Goal: Find specific page/section: Find specific page/section

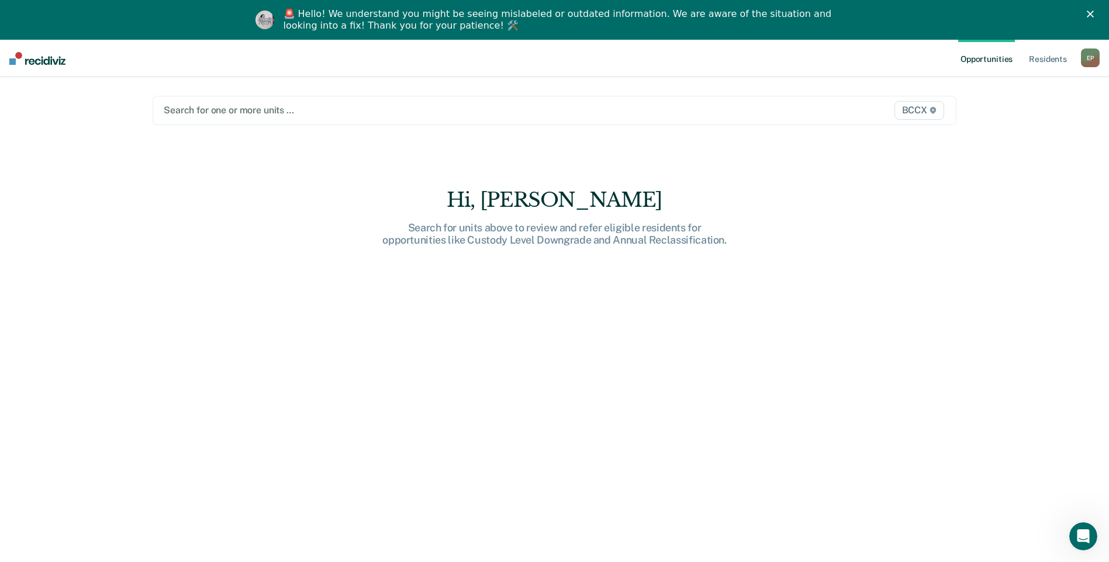
click at [219, 107] on div at bounding box center [437, 109] width 547 height 13
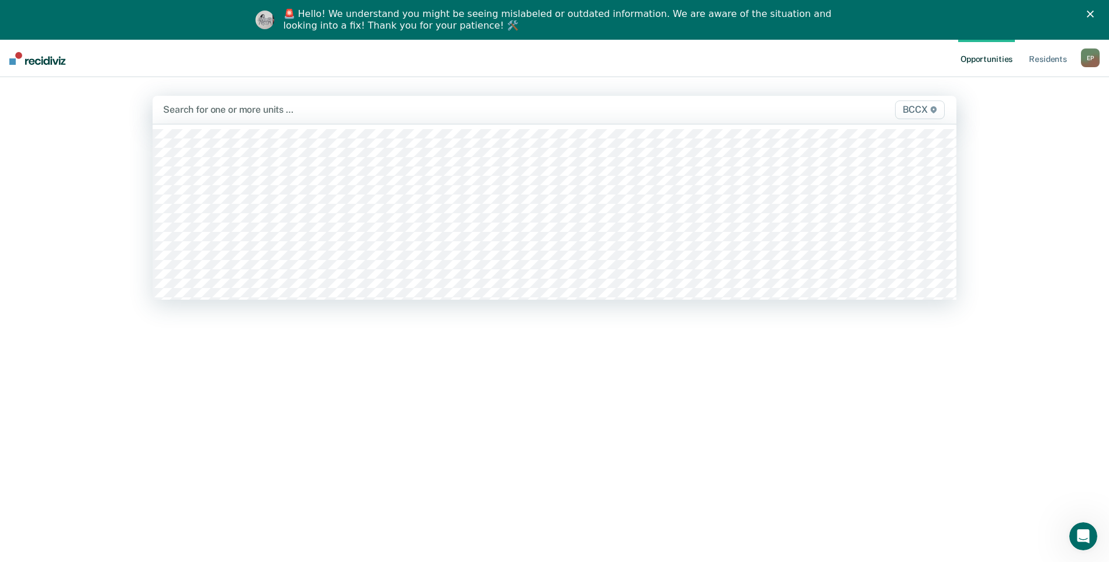
click at [218, 111] on div at bounding box center [436, 109] width 547 height 13
click at [247, 107] on div at bounding box center [474, 109] width 471 height 13
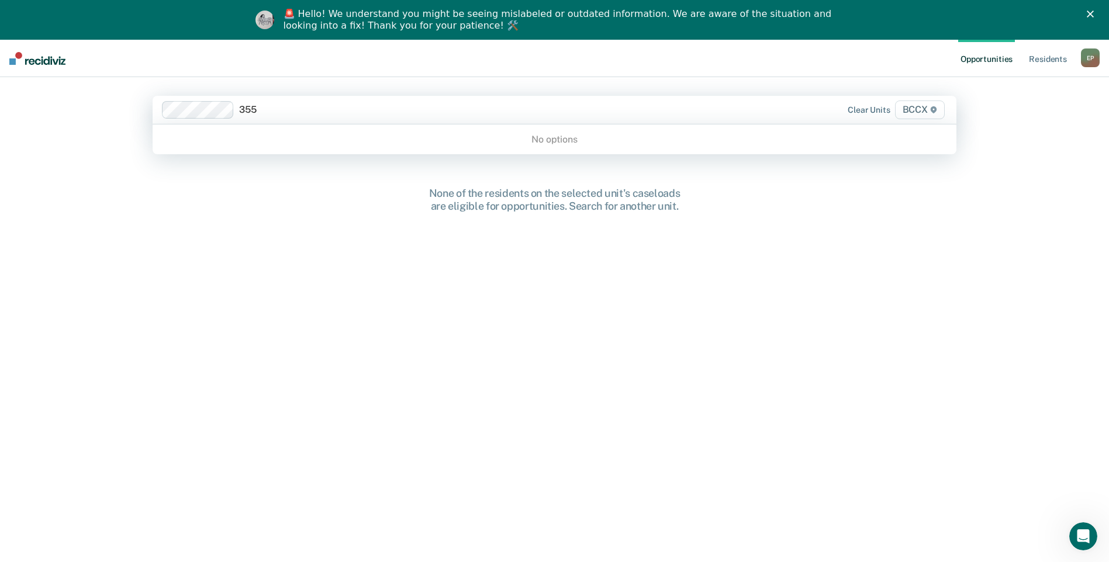
type input "355"
type input "355051"
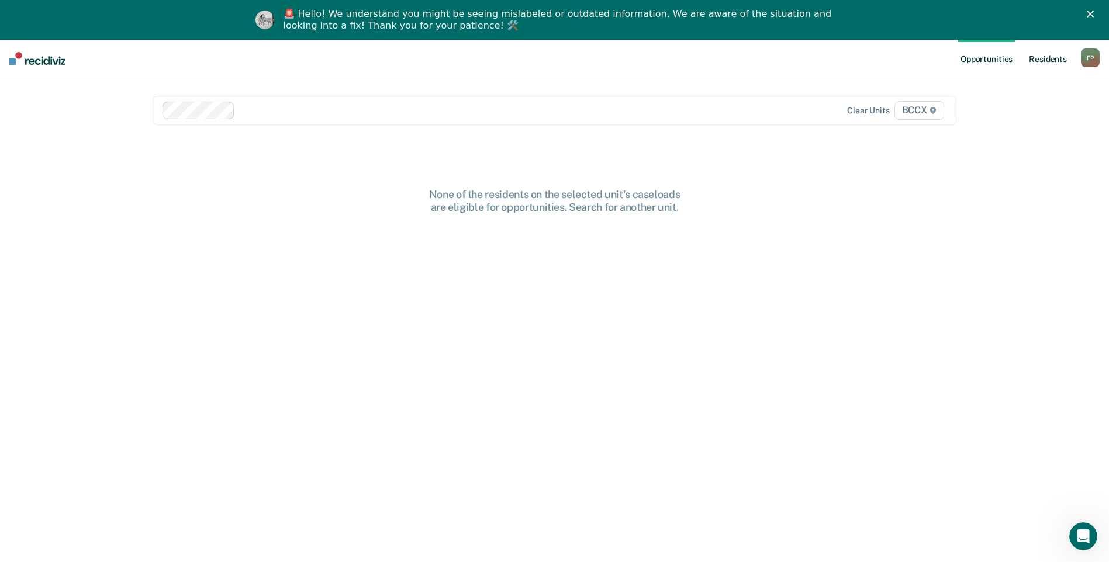
click at [1059, 58] on link "Resident s" at bounding box center [1048, 58] width 43 height 37
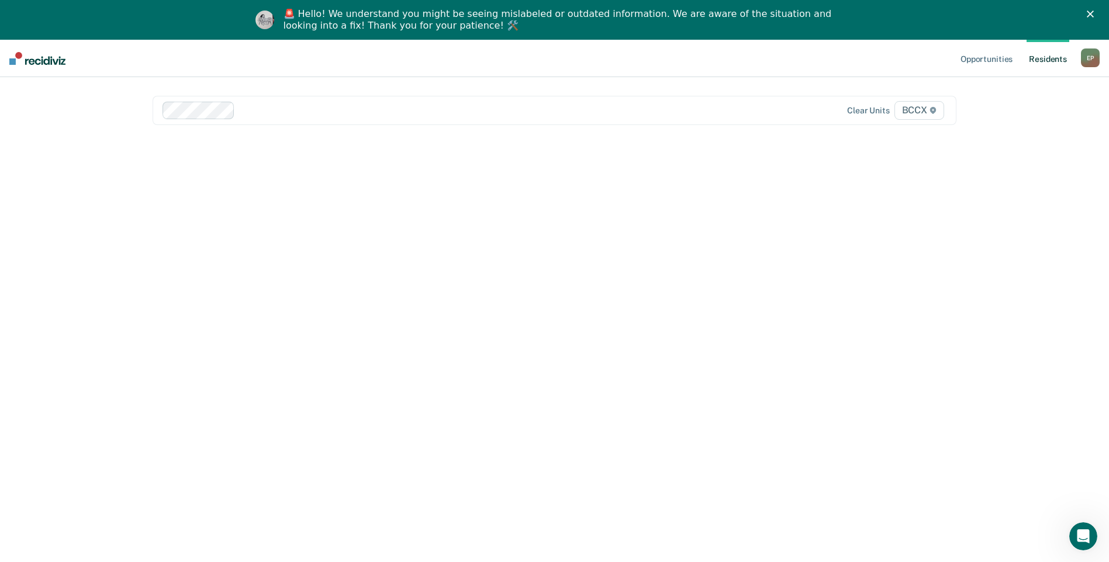
click at [1059, 58] on link "Resident s" at bounding box center [1048, 58] width 43 height 37
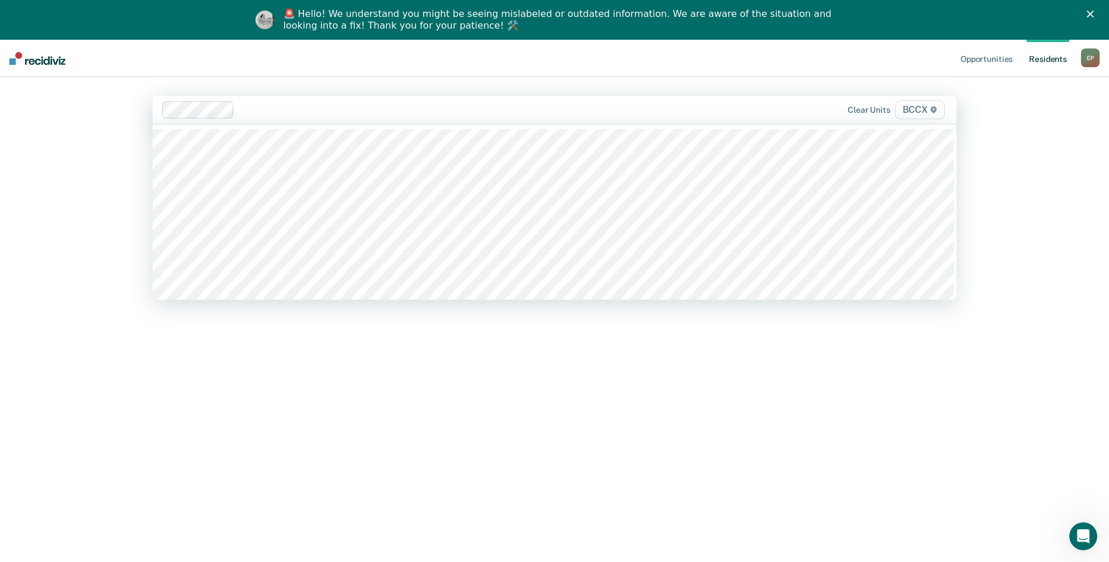
click at [930, 107] on span "BCCX" at bounding box center [920, 110] width 50 height 19
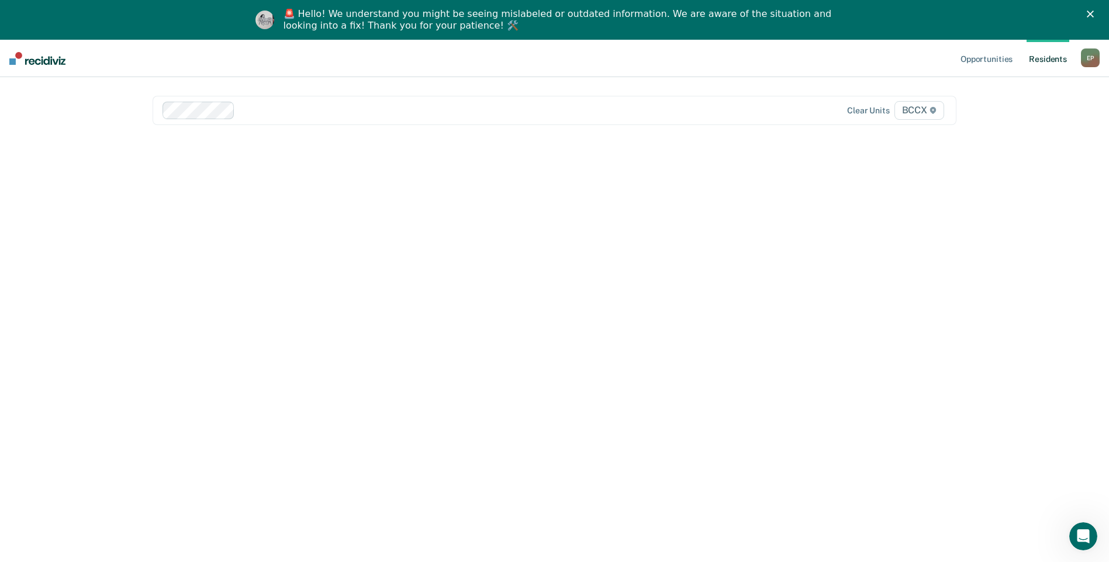
click at [997, 122] on div "Opportunities Resident s [PERSON_NAME] E P Profile How it works Log Out Home Cl…" at bounding box center [554, 321] width 1109 height 562
click at [992, 57] on link "Opportunities" at bounding box center [986, 58] width 57 height 37
